Goal: Information Seeking & Learning: Learn about a topic

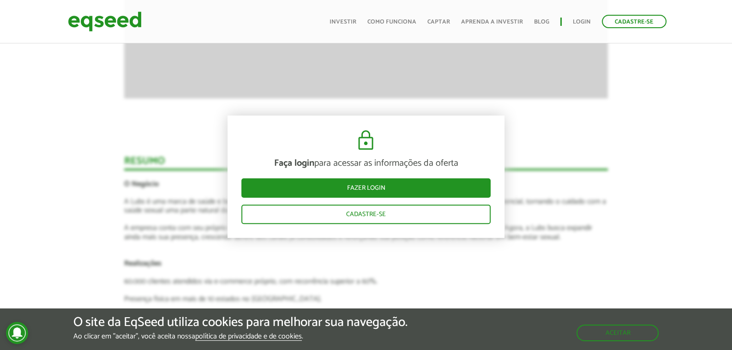
scroll to position [1061, 0]
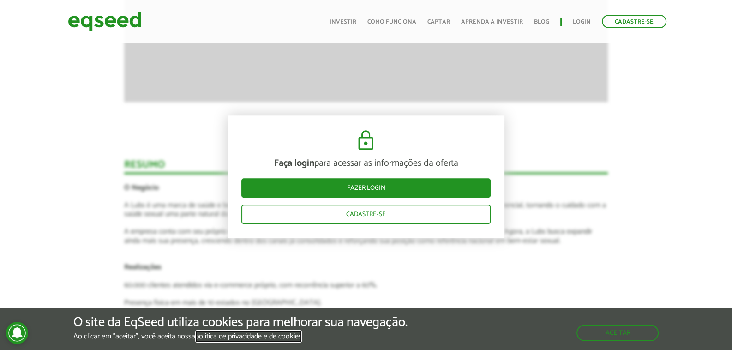
click at [279, 335] on link "política de privacidade e de cookies" at bounding box center [248, 337] width 107 height 8
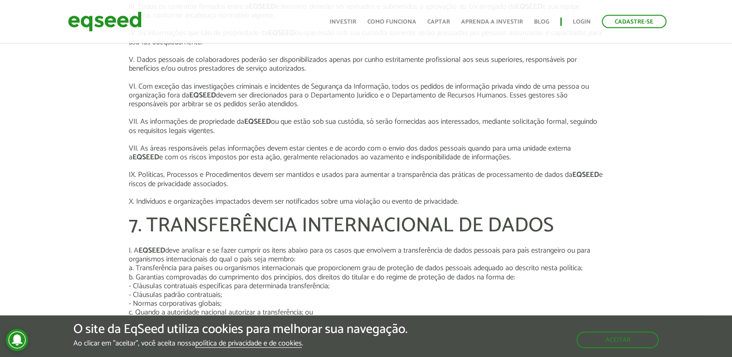
scroll to position [1199, 0]
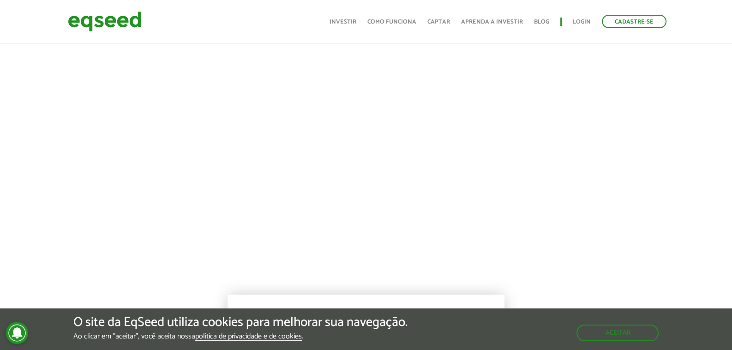
scroll to position [369, 0]
